Goal: Task Accomplishment & Management: Manage account settings

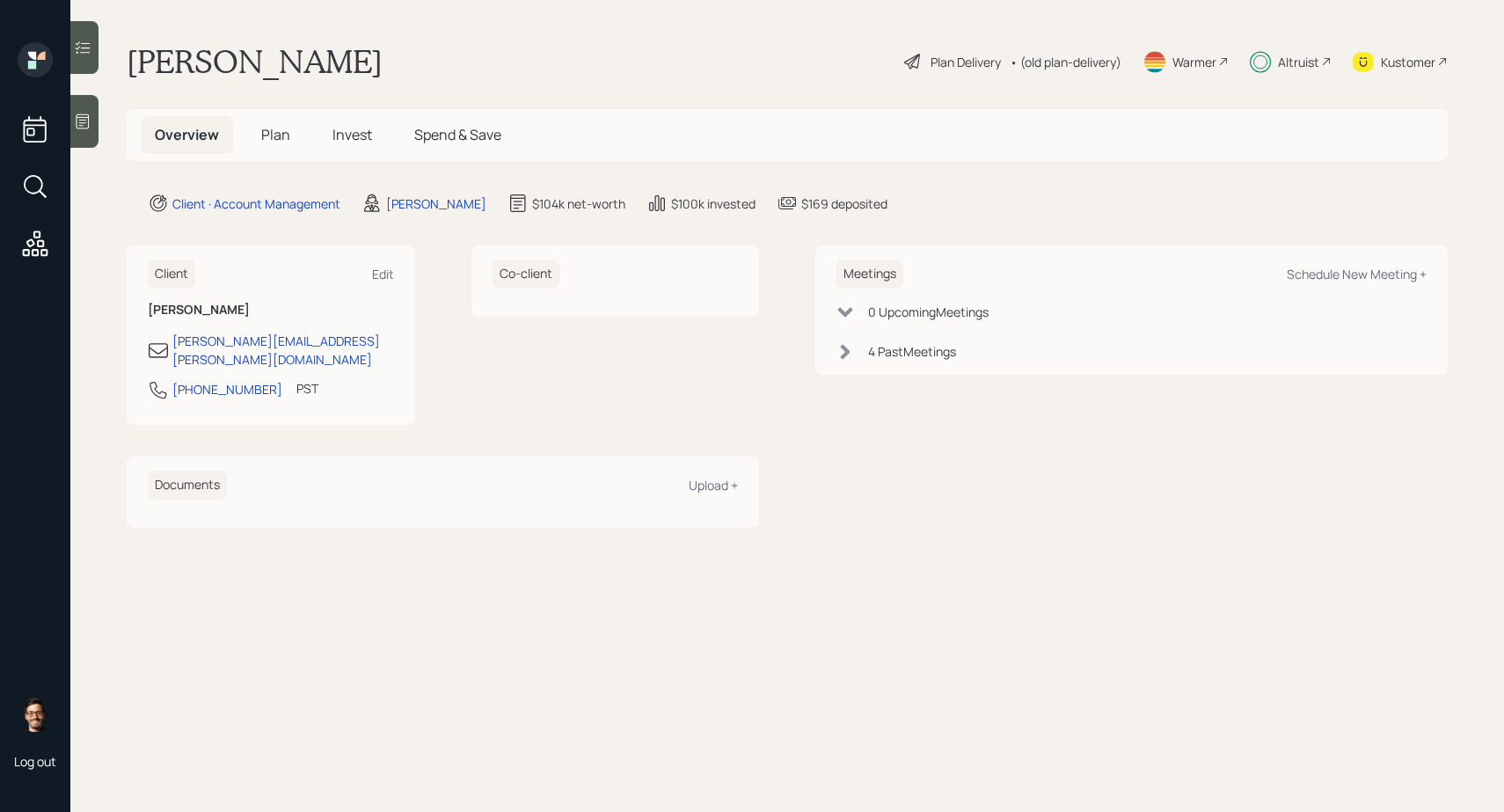
click at [356, 143] on span "Invest" at bounding box center [352, 135] width 40 height 20
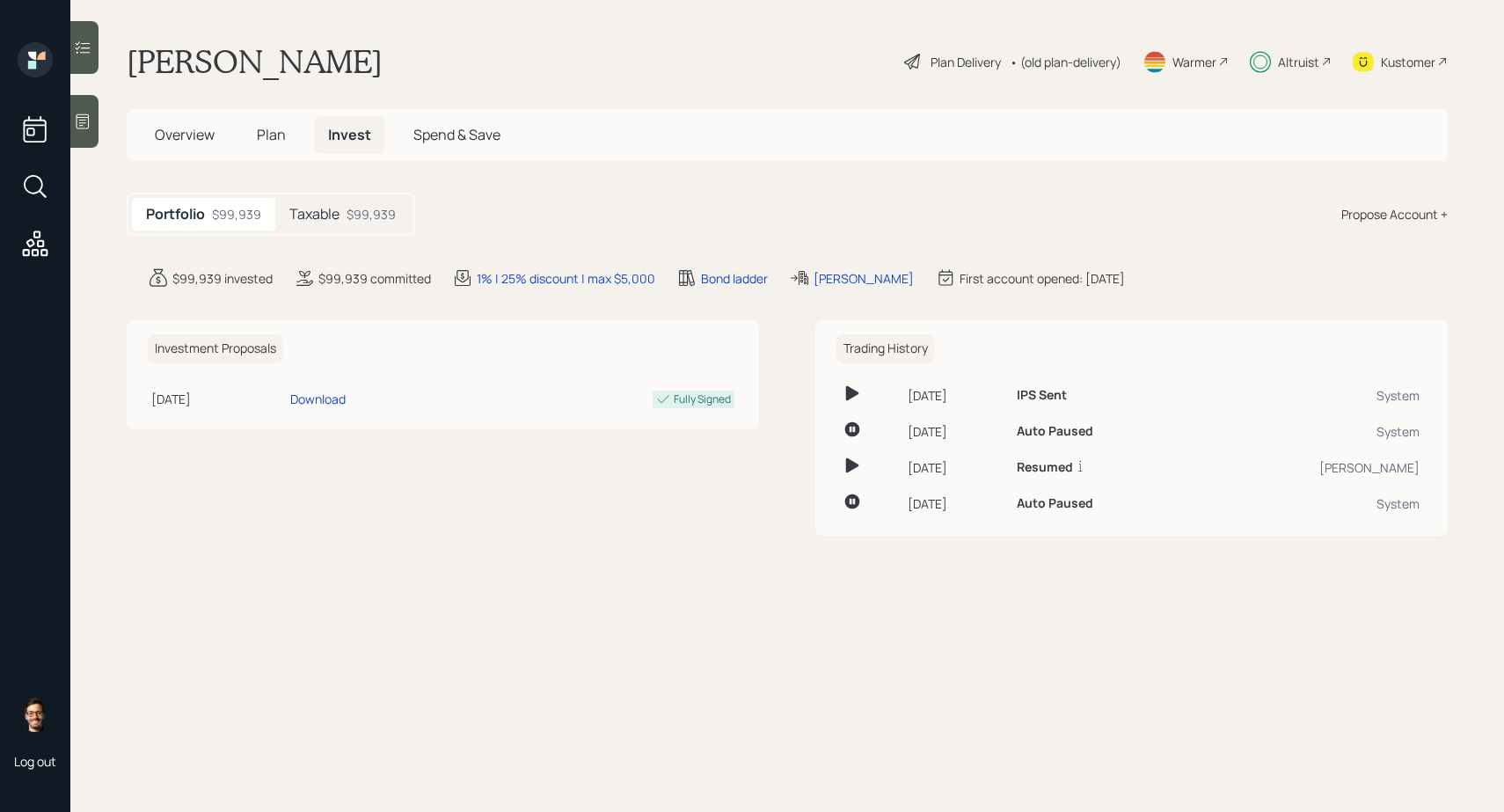
click at [343, 220] on div "Taxable $99,939" at bounding box center [343, 214] width 135 height 32
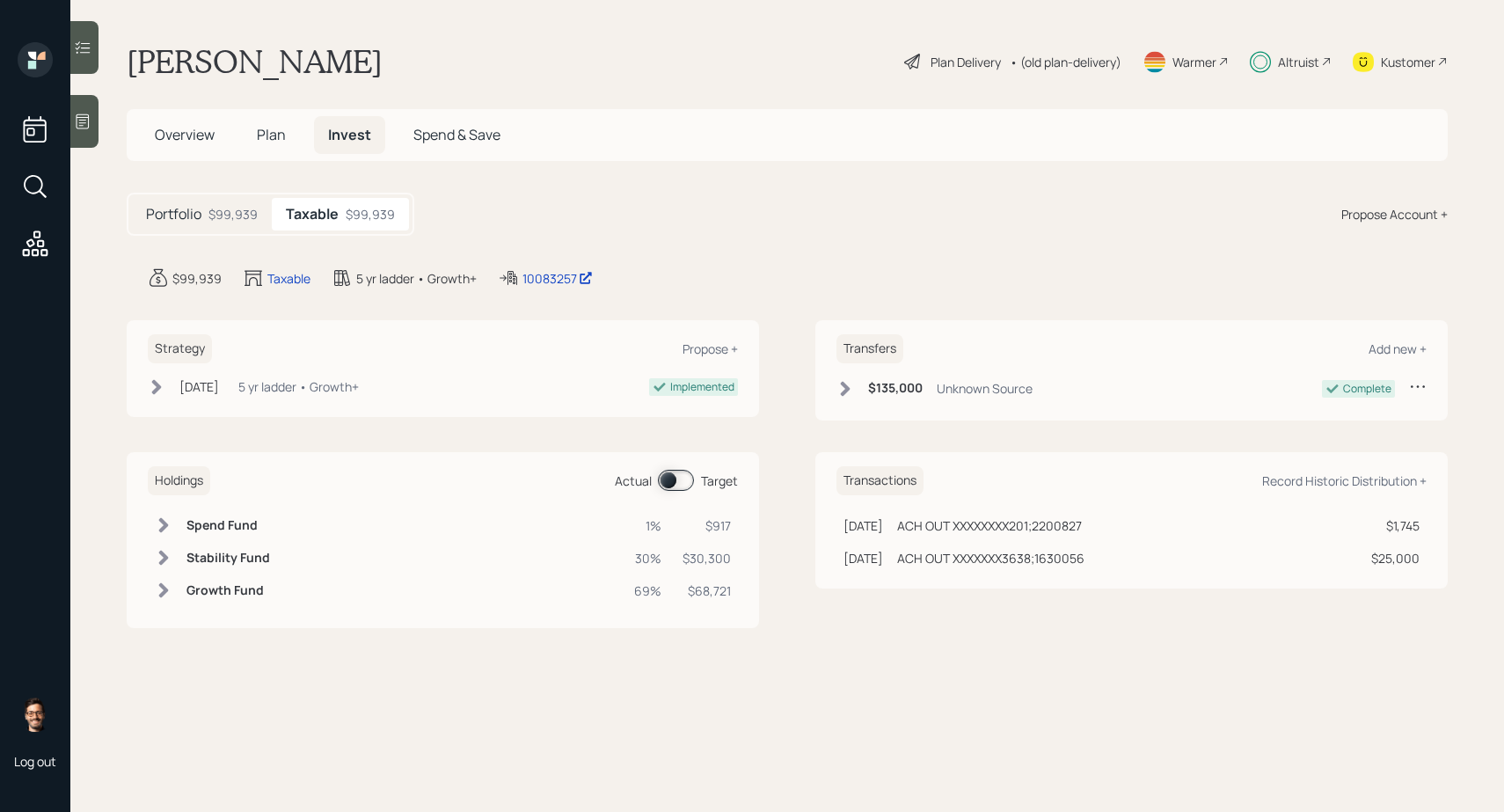
click at [76, 58] on div at bounding box center [84, 48] width 28 height 53
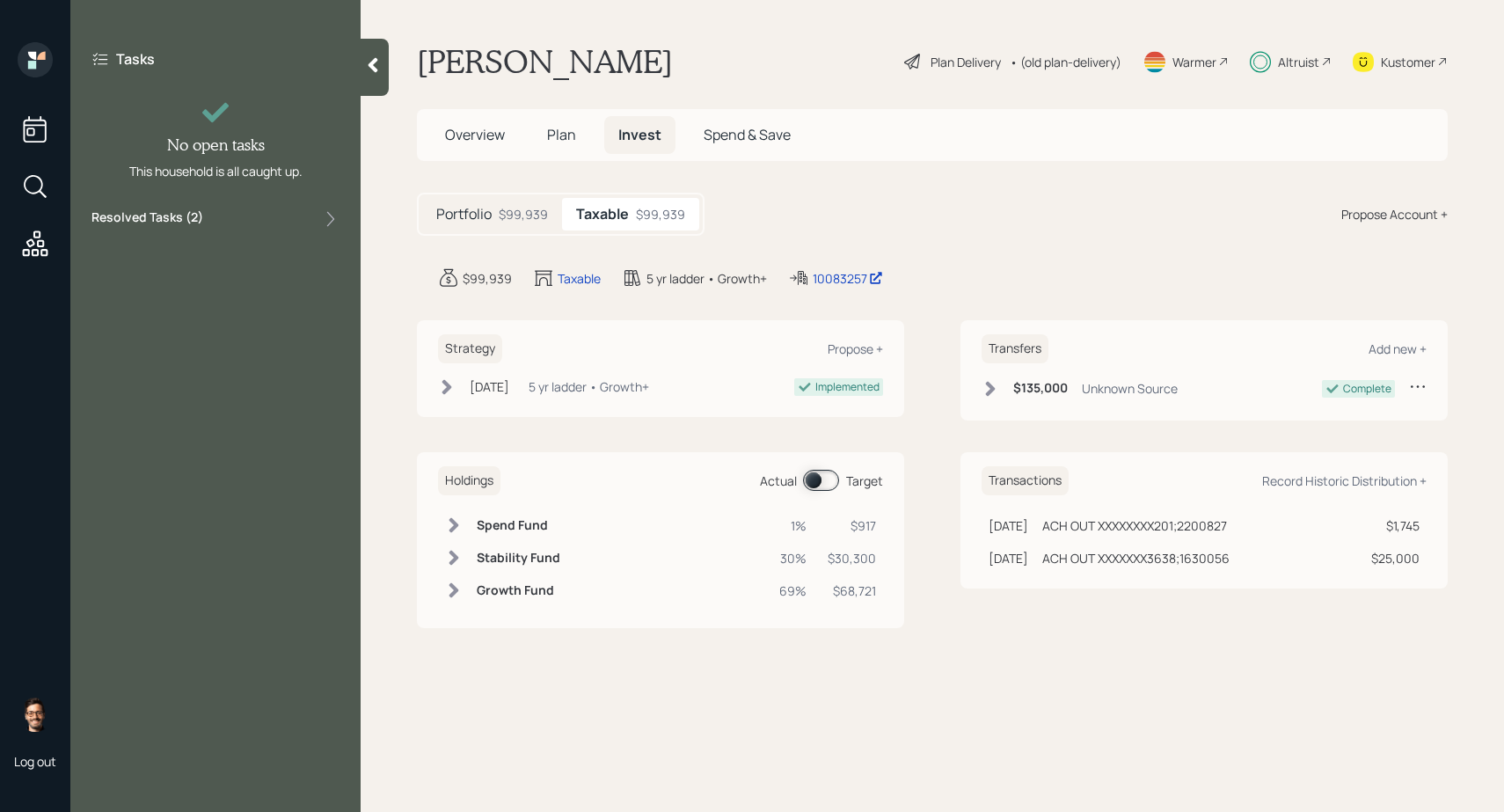
click at [271, 222] on div "Resolved Tasks ( 2 )" at bounding box center [216, 220] width 248 height 21
click at [279, 219] on div "Resolved Tasks ( 2 )" at bounding box center [216, 220] width 248 height 21
click at [546, 137] on h5 "Plan" at bounding box center [561, 135] width 58 height 38
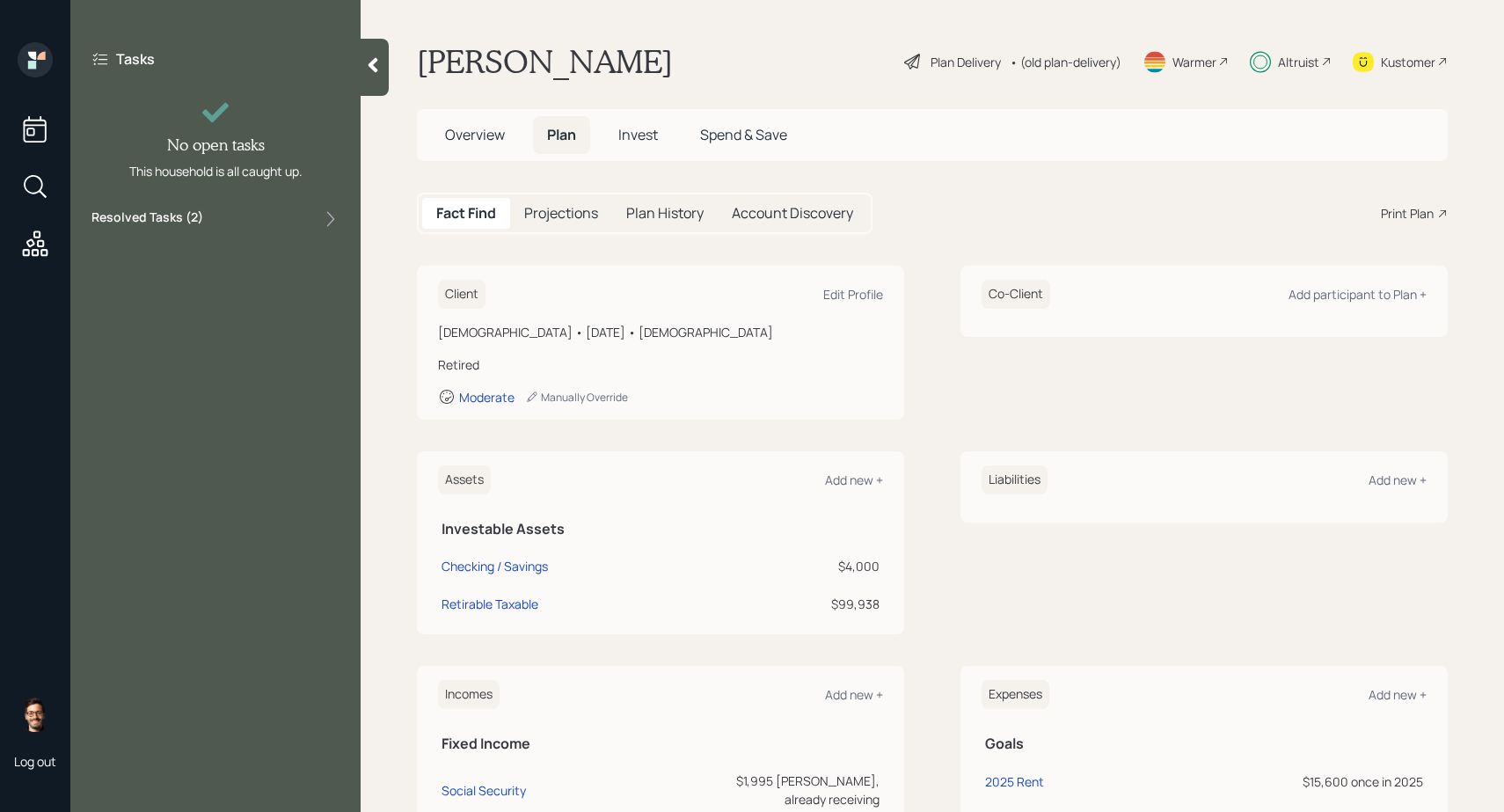
click at [573, 209] on h5 "Projections" at bounding box center [561, 213] width 74 height 17
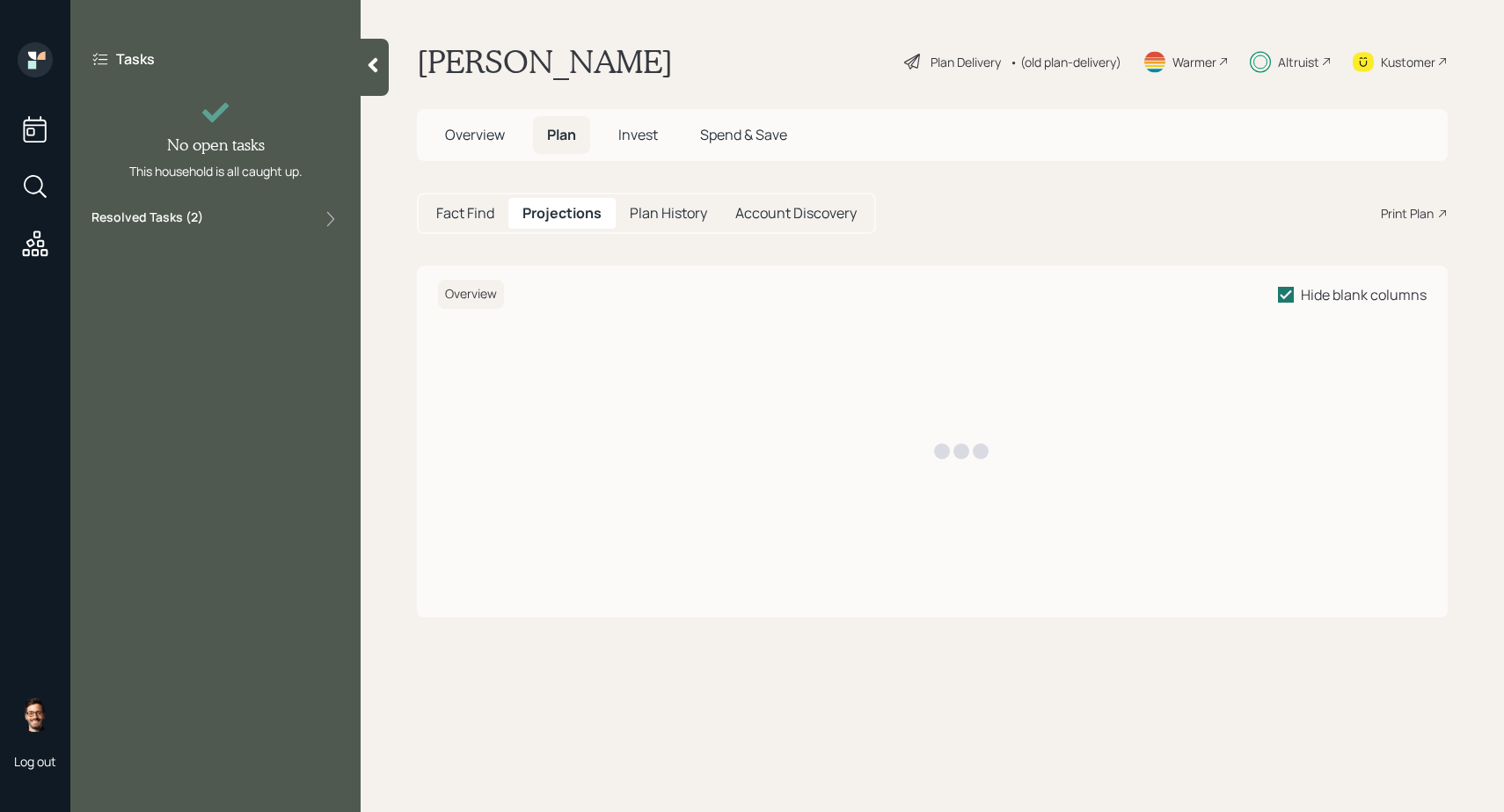
click at [638, 209] on h5 "Plan History" at bounding box center [668, 213] width 77 height 17
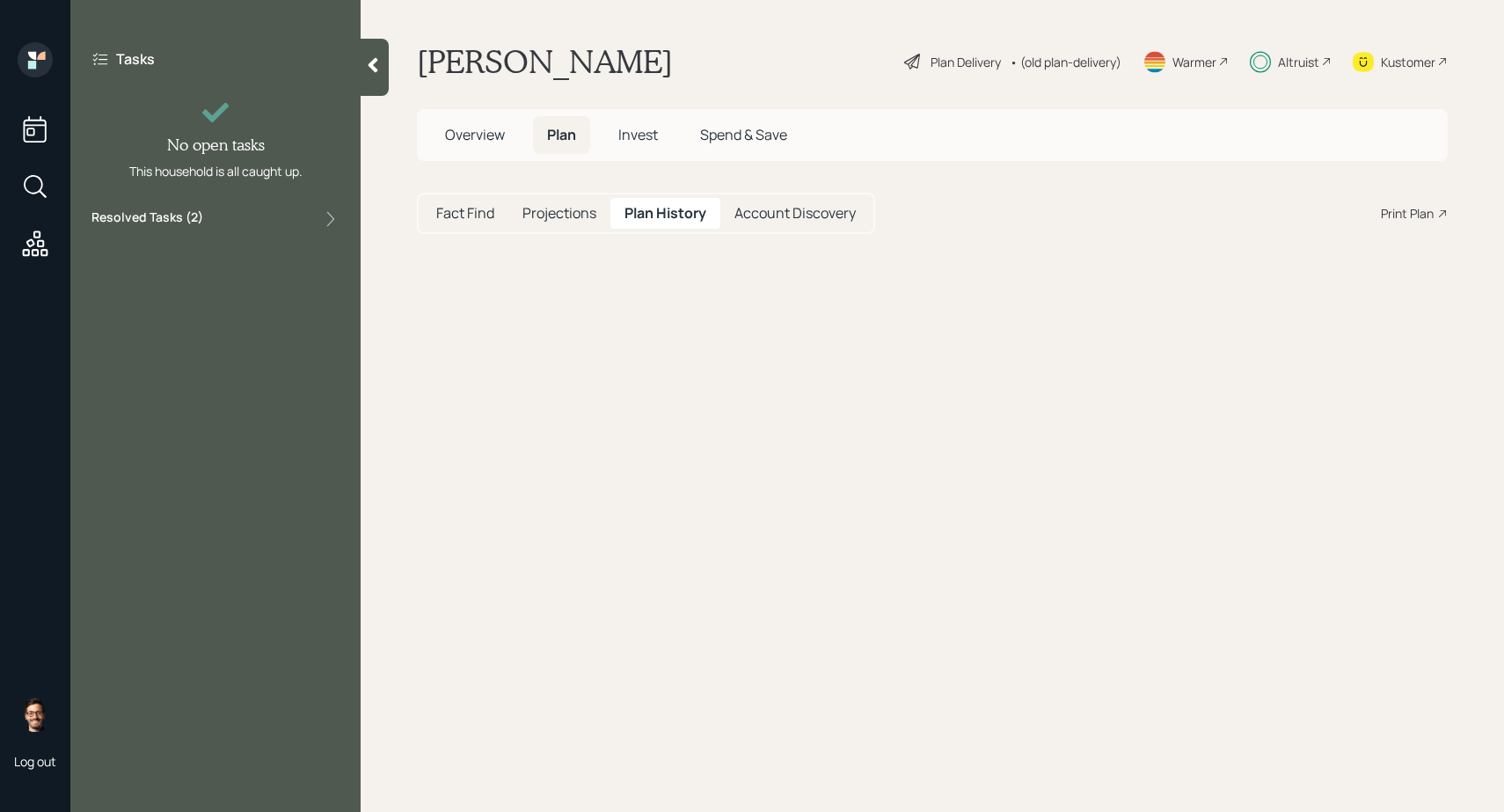
select select "1a344879-8776-4e15-9a95-74ecbb1df454"
select select "3a3ece4c-00db-473a-b7cf-6a08c9f5012d"
select select "76a0d566-5aa3-44ba-abb4-338dad6cff8c"
select select "6cbb525b-264f-4aba-90b9-169e0bbabdc5"
select select "df8ae8c2-2dbc-4c3e-88c6-96334d281988"
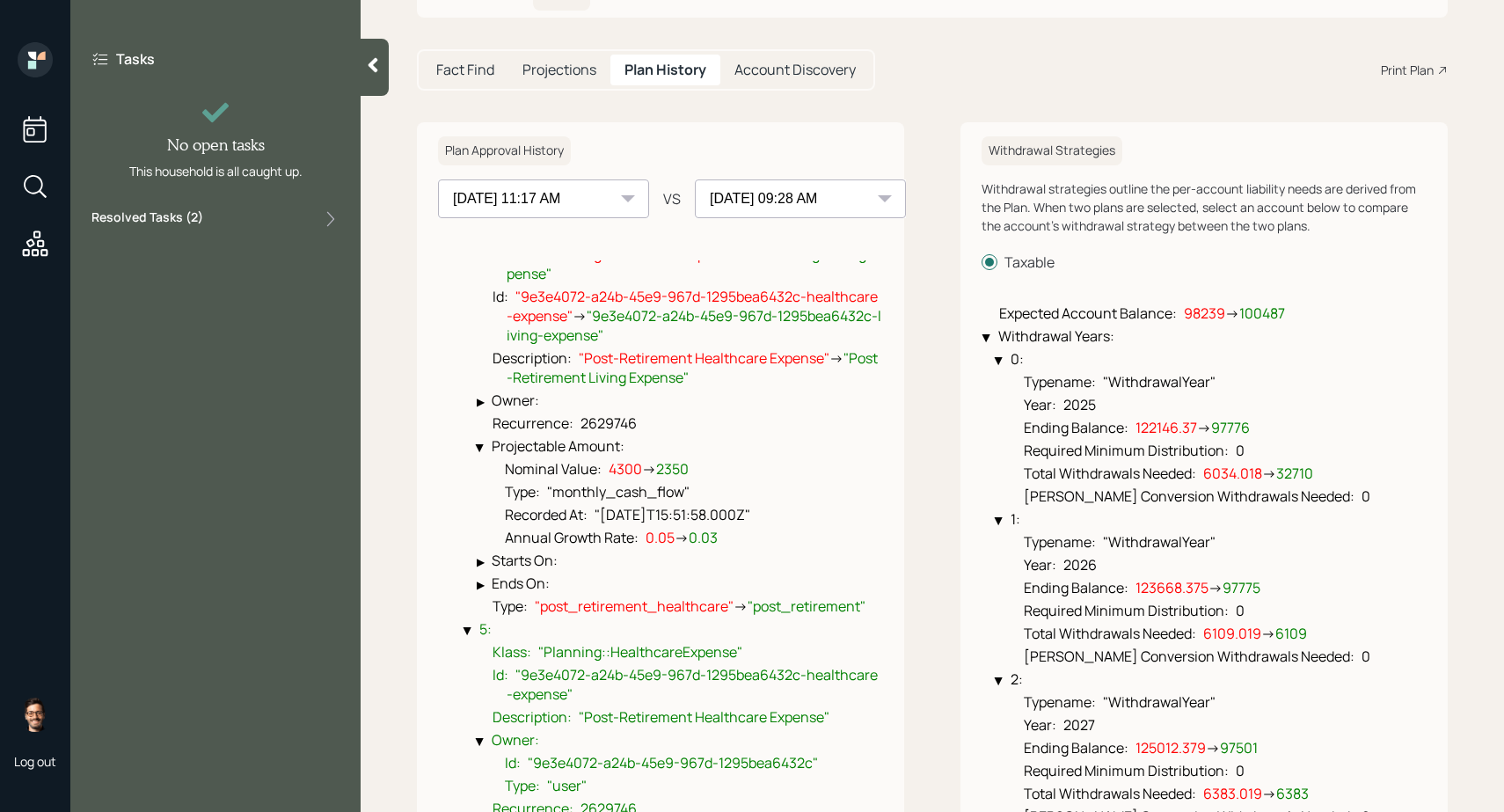
scroll to position [1124, 0]
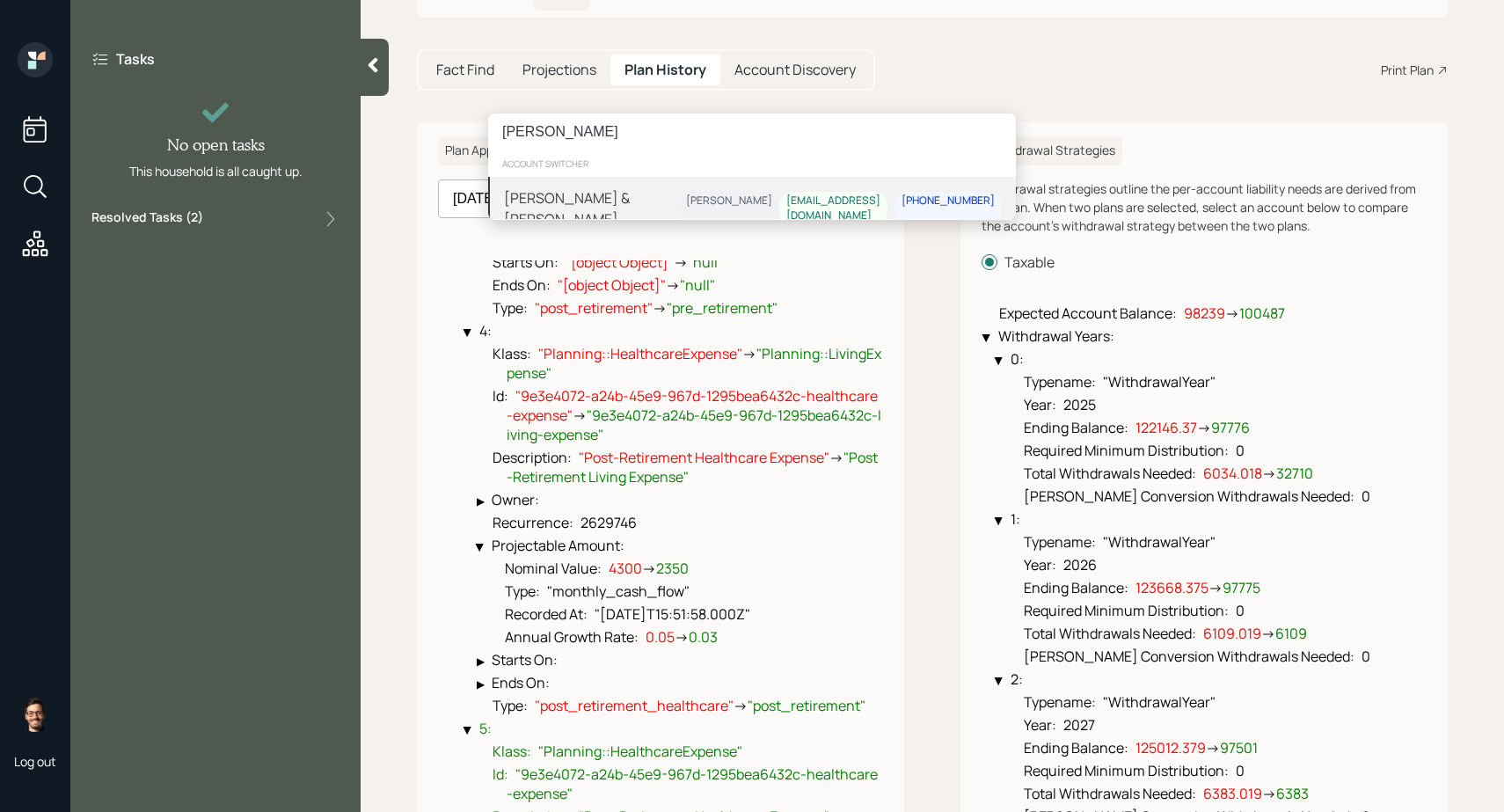
type input "[PERSON_NAME]"
